Goal: Find specific page/section: Find specific page/section

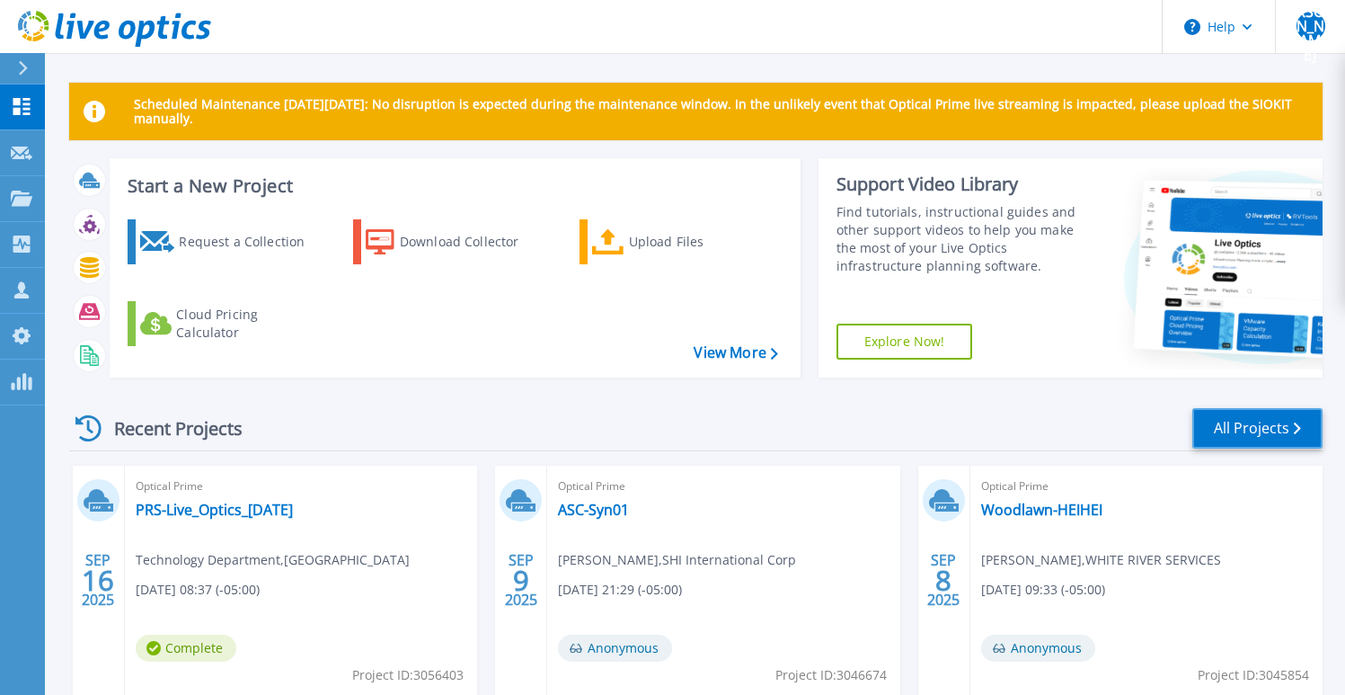
click at [1238, 432] on link "All Projects" at bounding box center [1257, 428] width 130 height 40
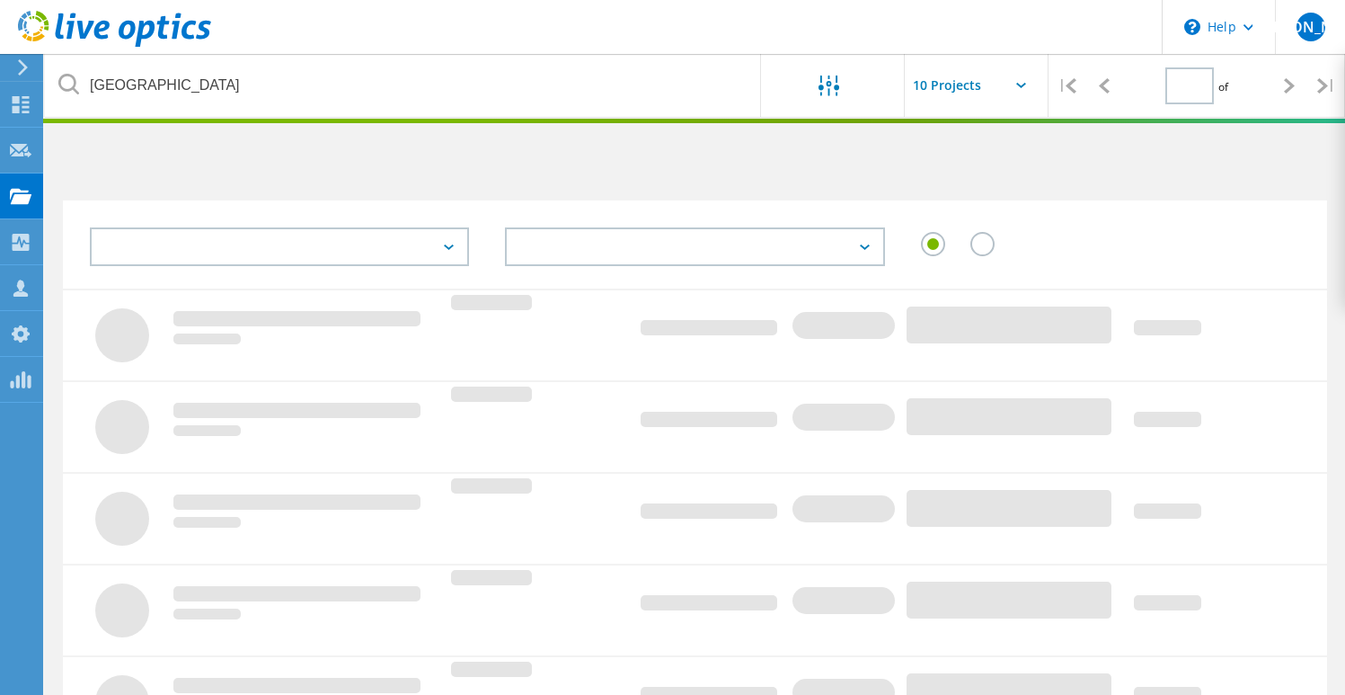
type input "1"
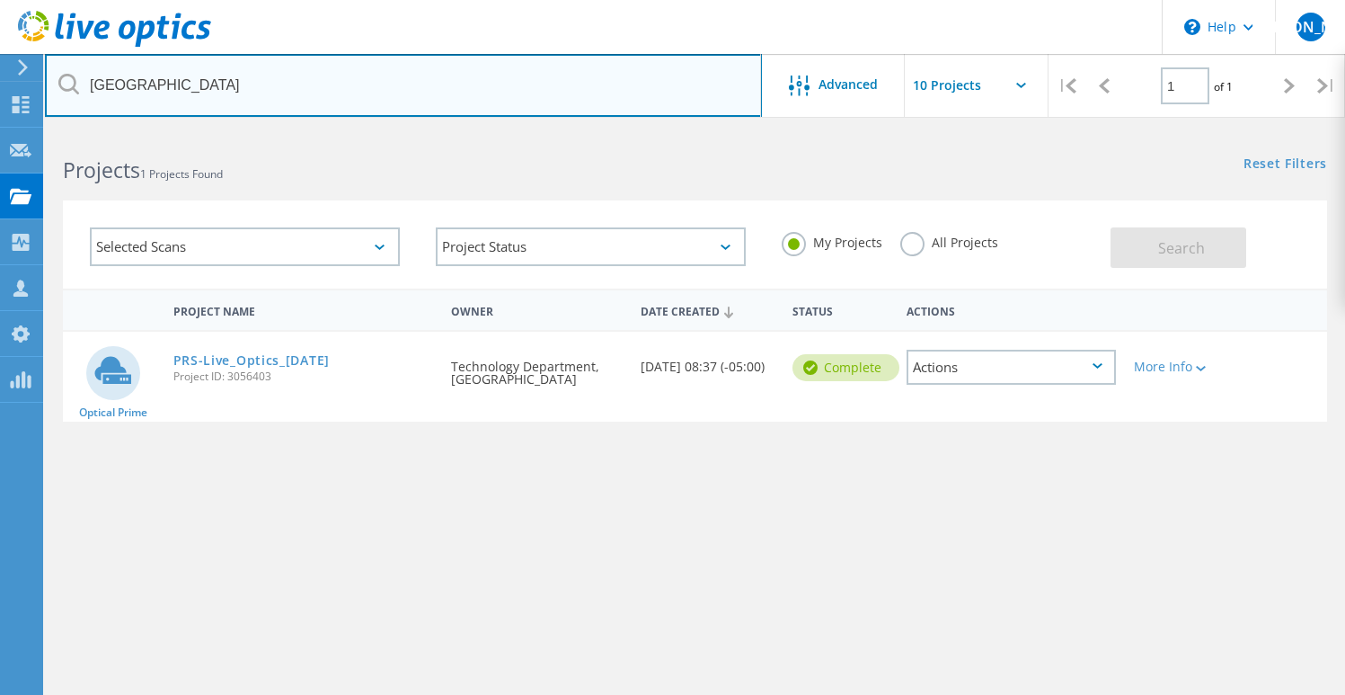
click at [427, 82] on input "[GEOGRAPHIC_DATA]" at bounding box center [403, 85] width 717 height 63
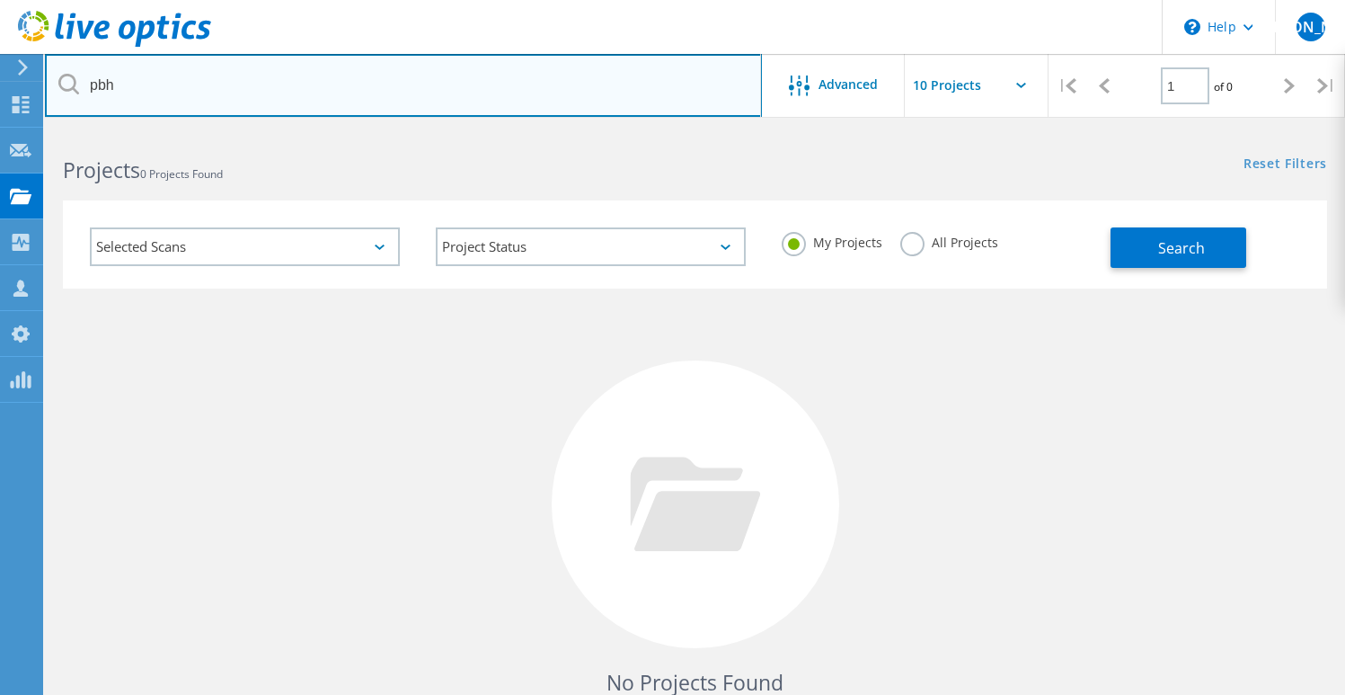
type input "pbh"
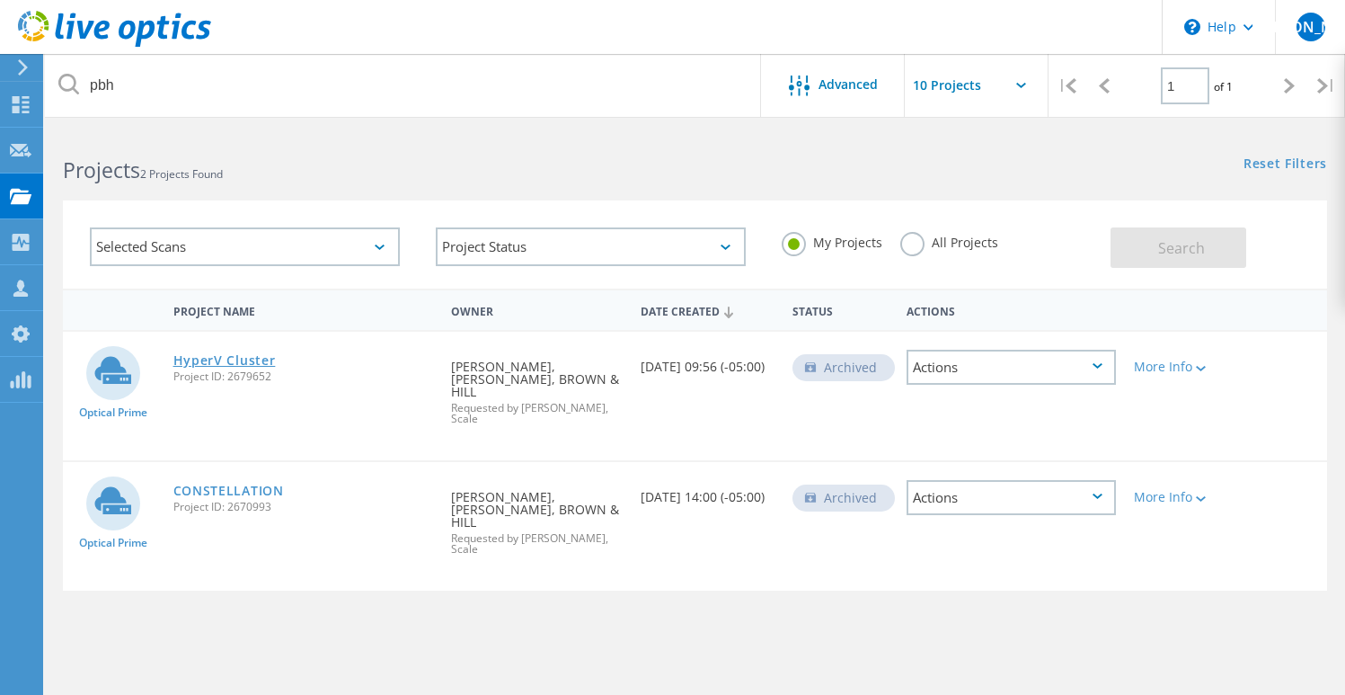
click at [234, 358] on link "HyperV Cluster" at bounding box center [224, 360] width 102 height 13
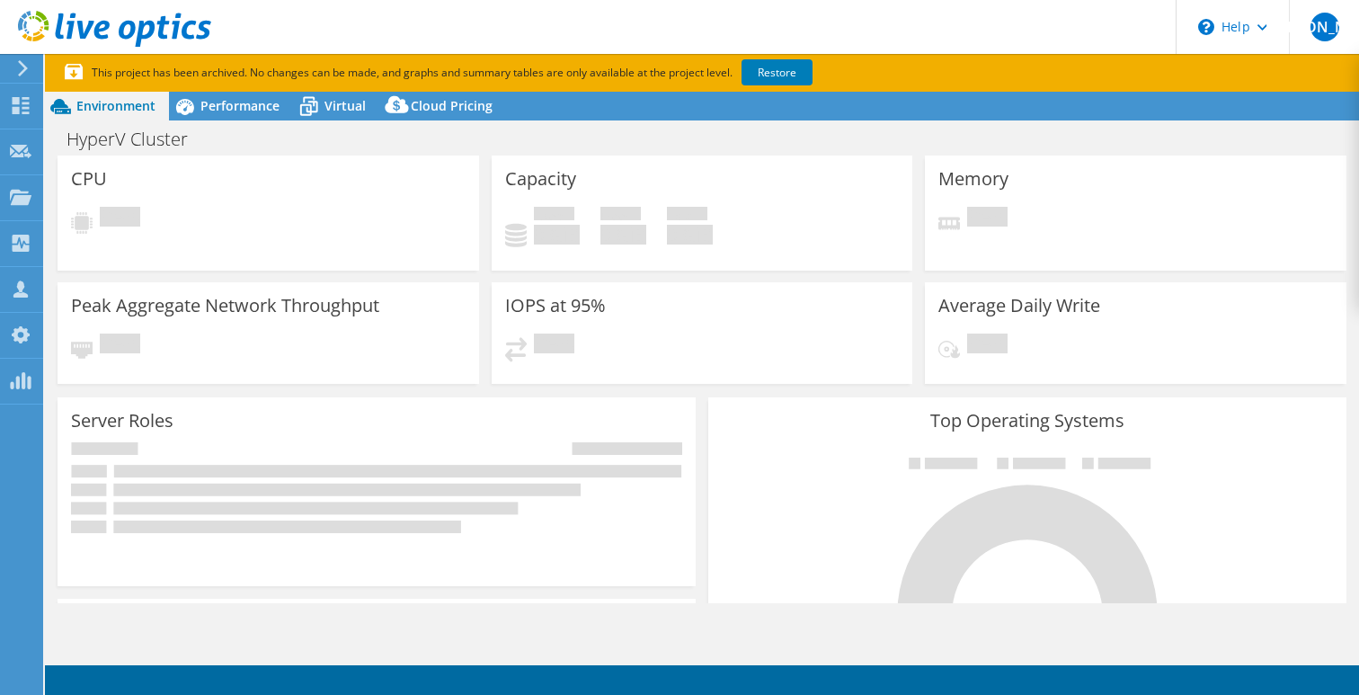
select select "USD"
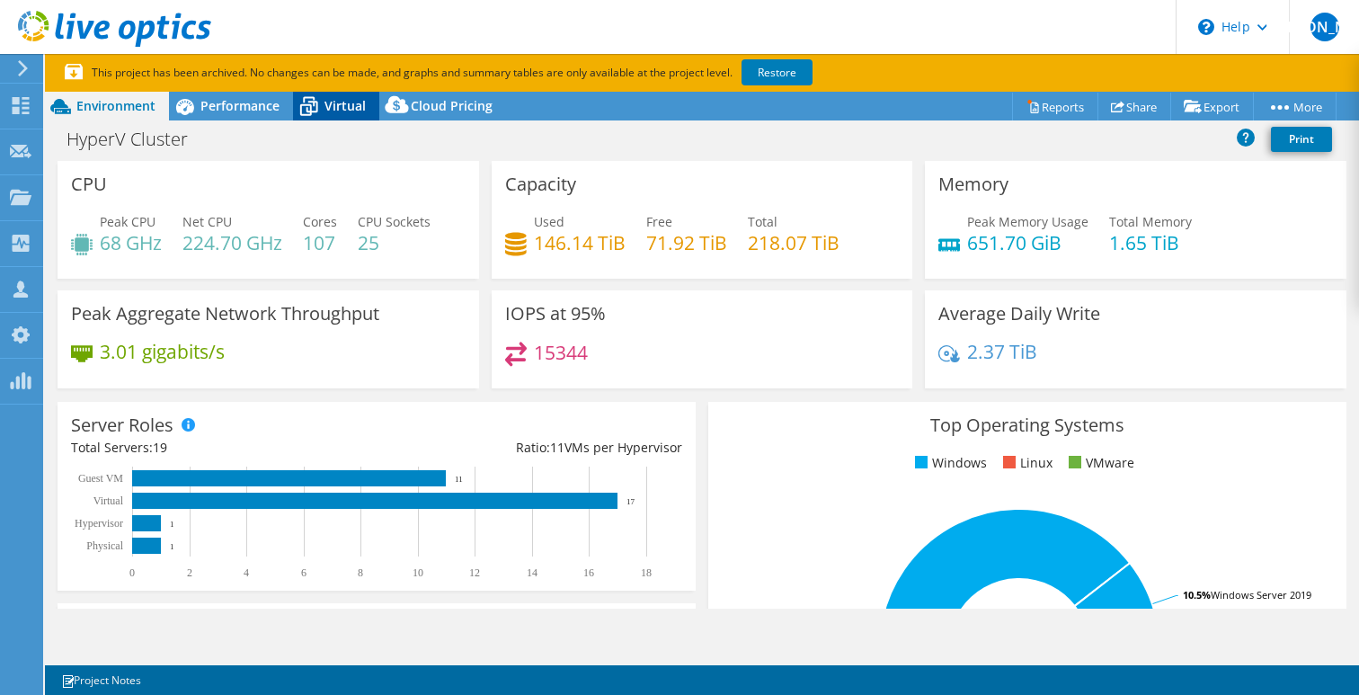
click at [332, 109] on span "Virtual" at bounding box center [344, 105] width 41 height 17
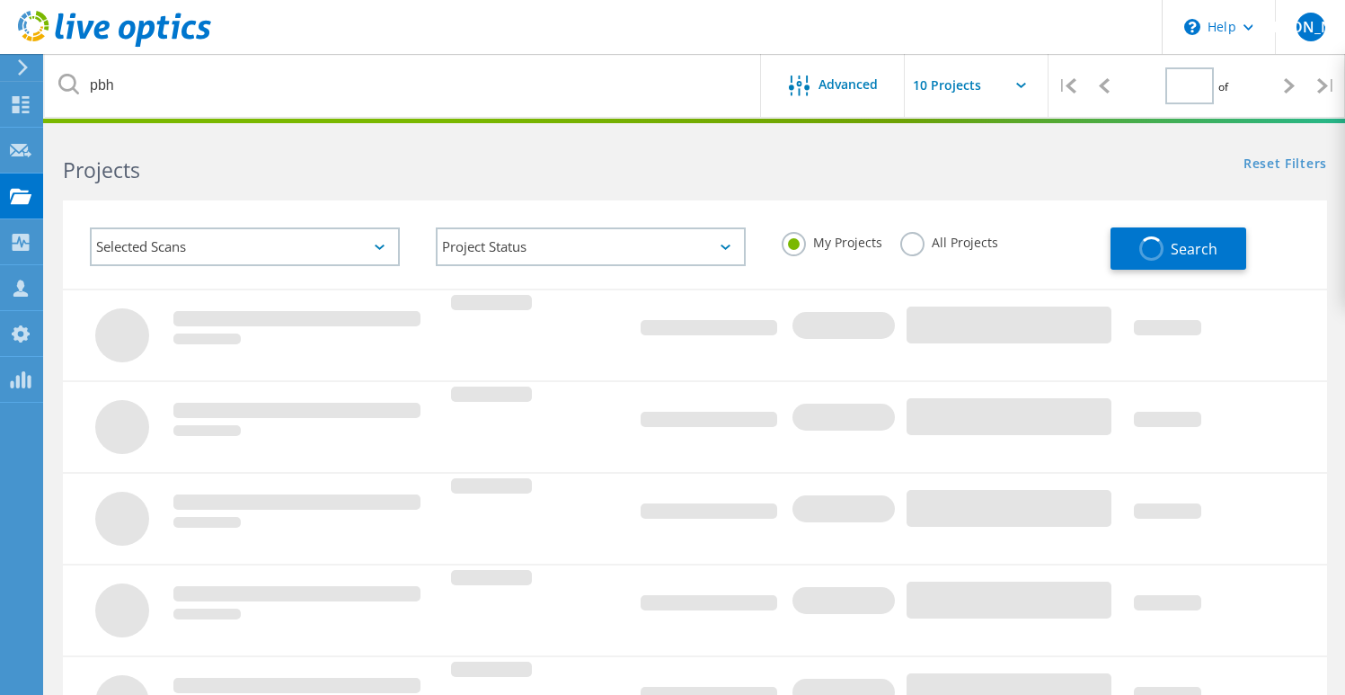
type input "1"
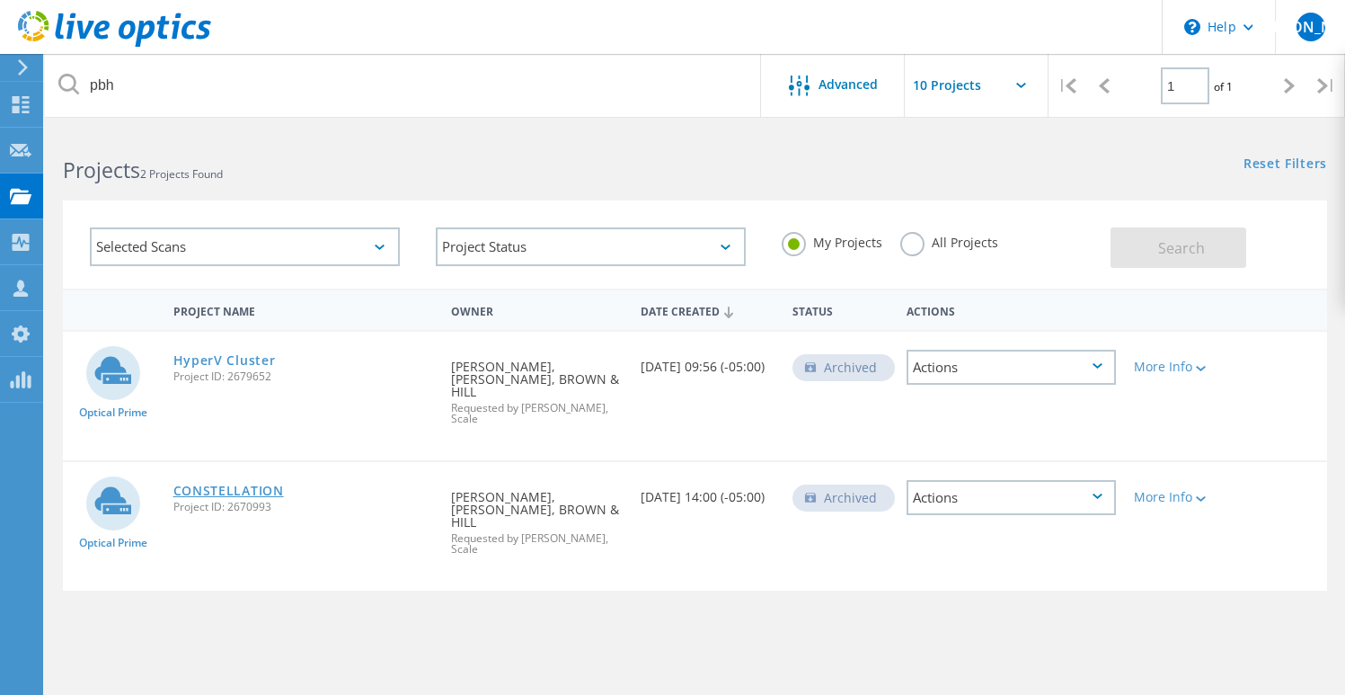
click at [252, 484] on link "CONSTELLATION" at bounding box center [228, 490] width 111 height 13
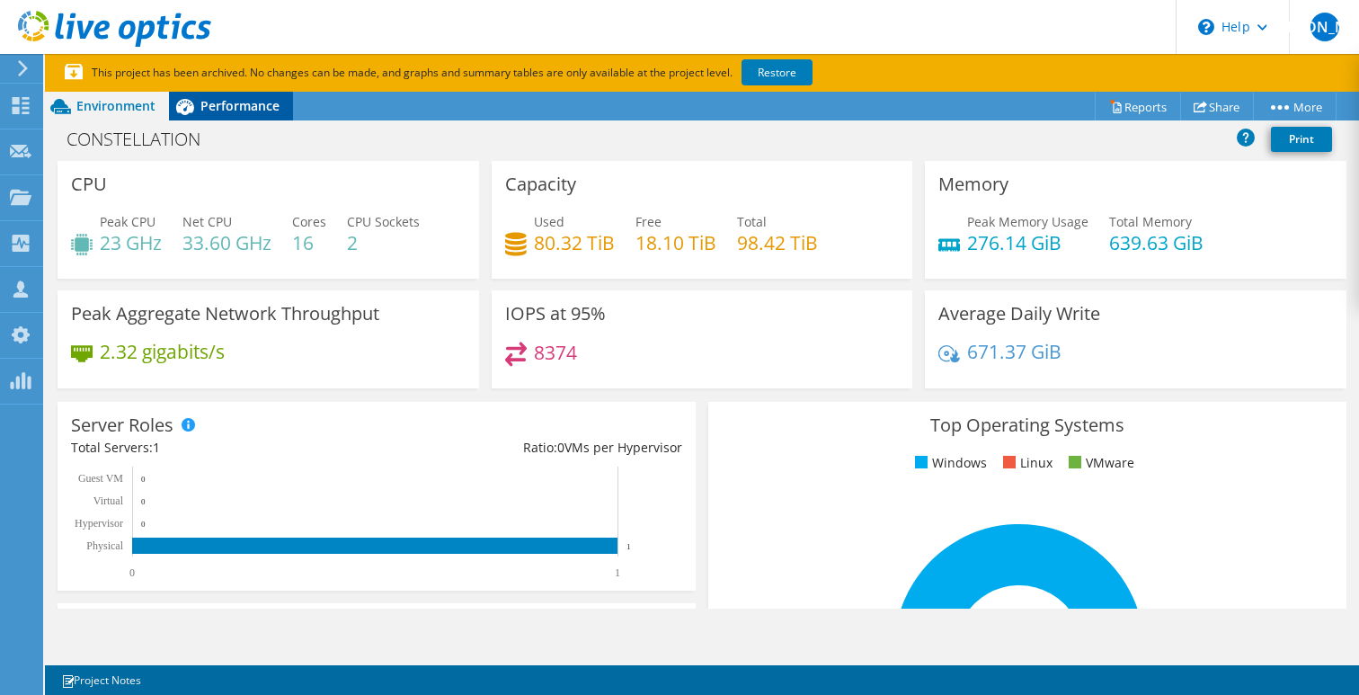
click at [226, 108] on span "Performance" at bounding box center [239, 105] width 79 height 17
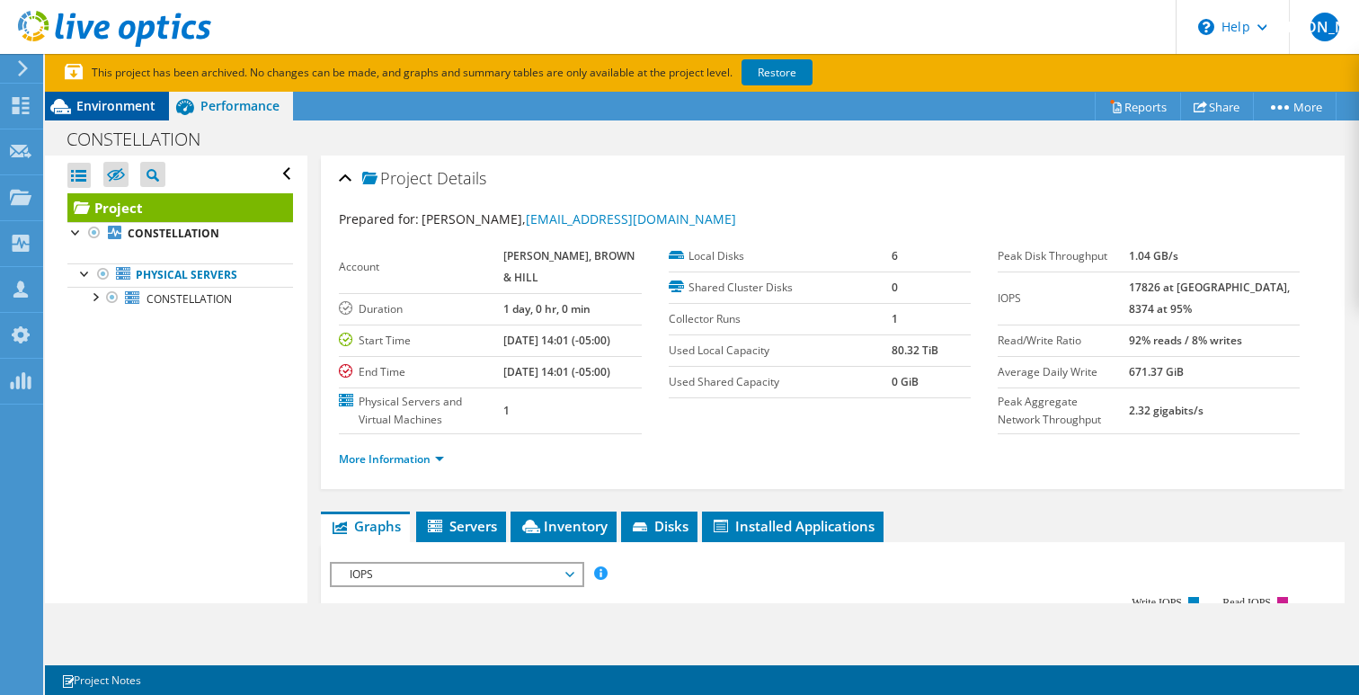
click at [125, 112] on span "Environment" at bounding box center [115, 105] width 79 height 17
